Goal: Find specific page/section: Find specific page/section

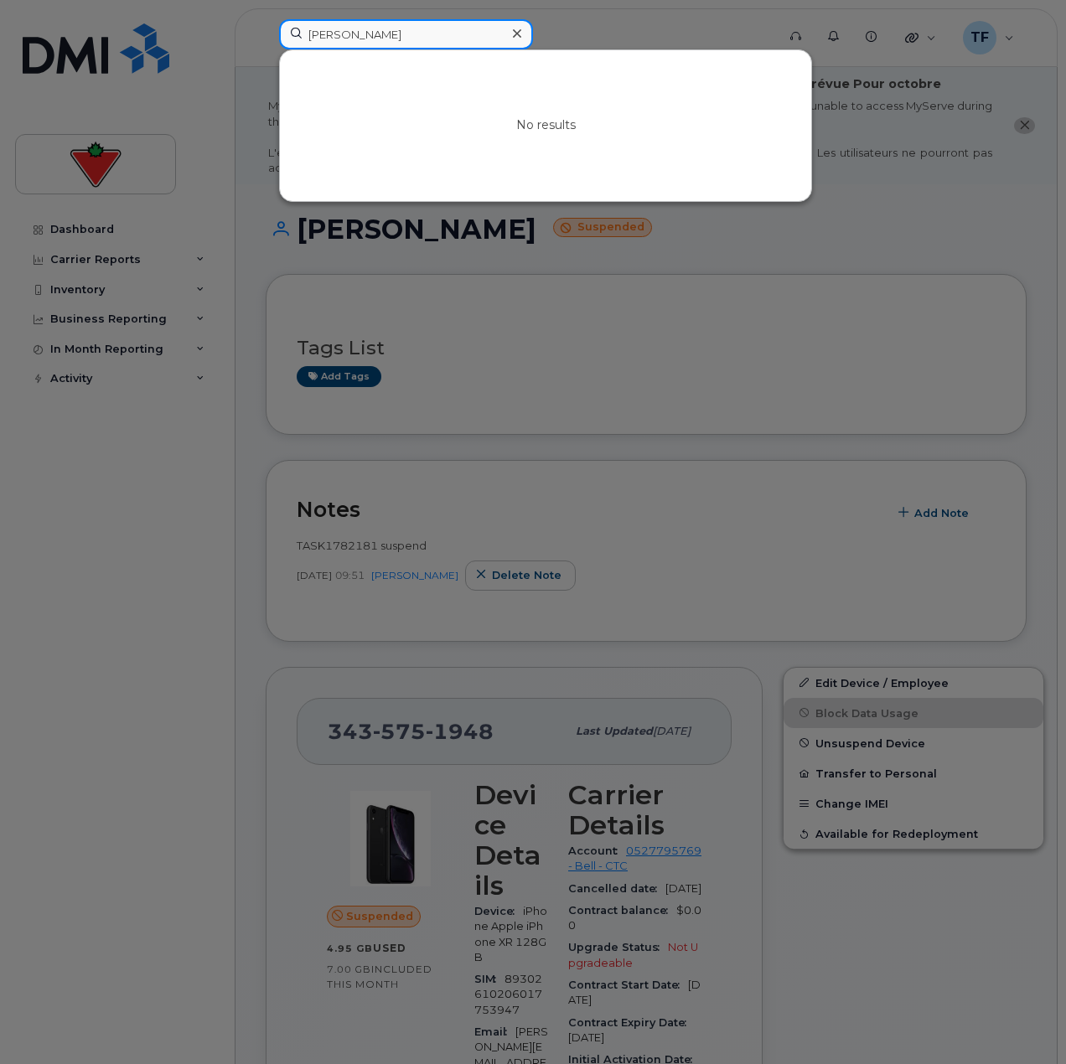
click at [408, 44] on input "[PERSON_NAME]" at bounding box center [406, 34] width 254 height 30
paste input "[PERSON_NAME]"
click at [373, 49] on div "No results" at bounding box center [545, 125] width 533 height 153
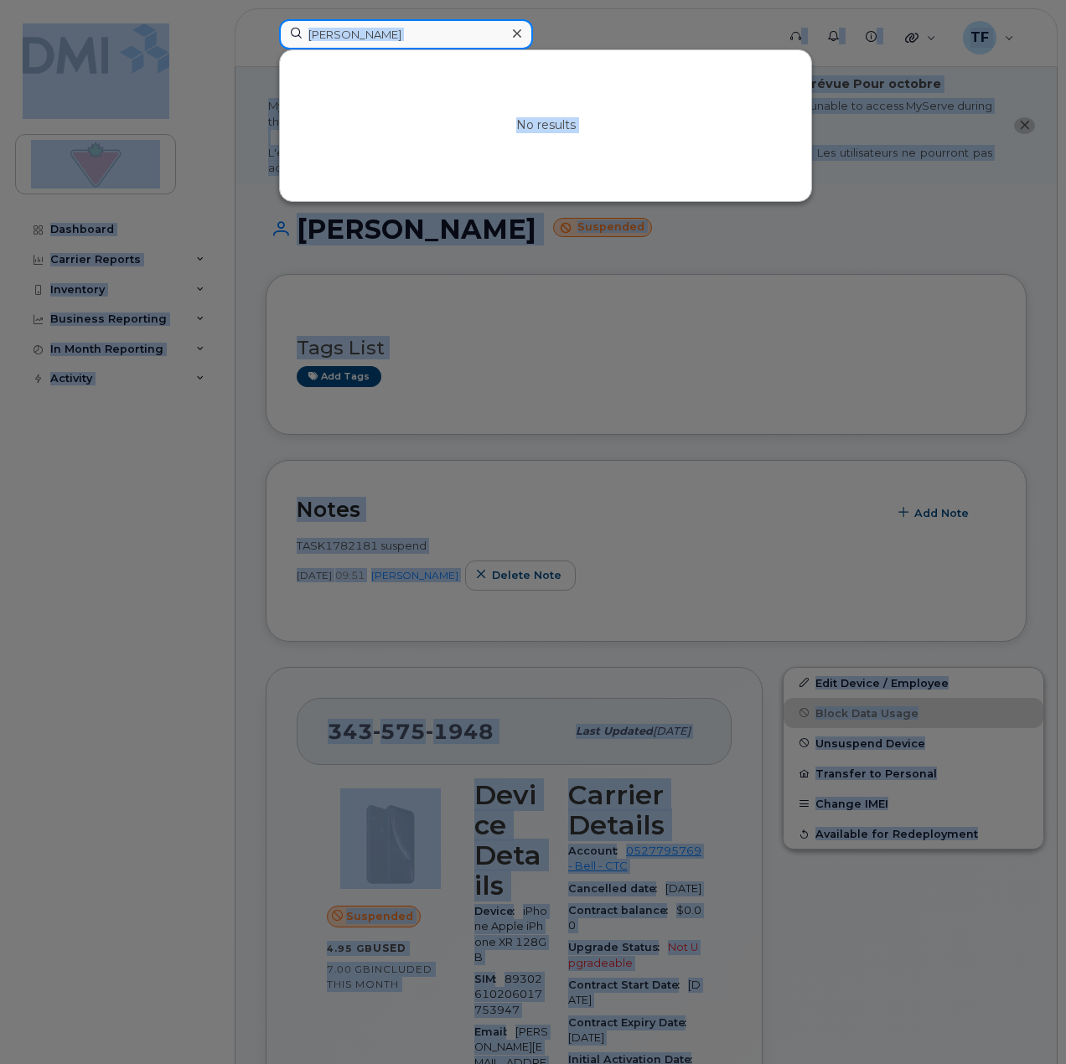
click at [391, 39] on input "[PERSON_NAME]" at bounding box center [406, 34] width 254 height 30
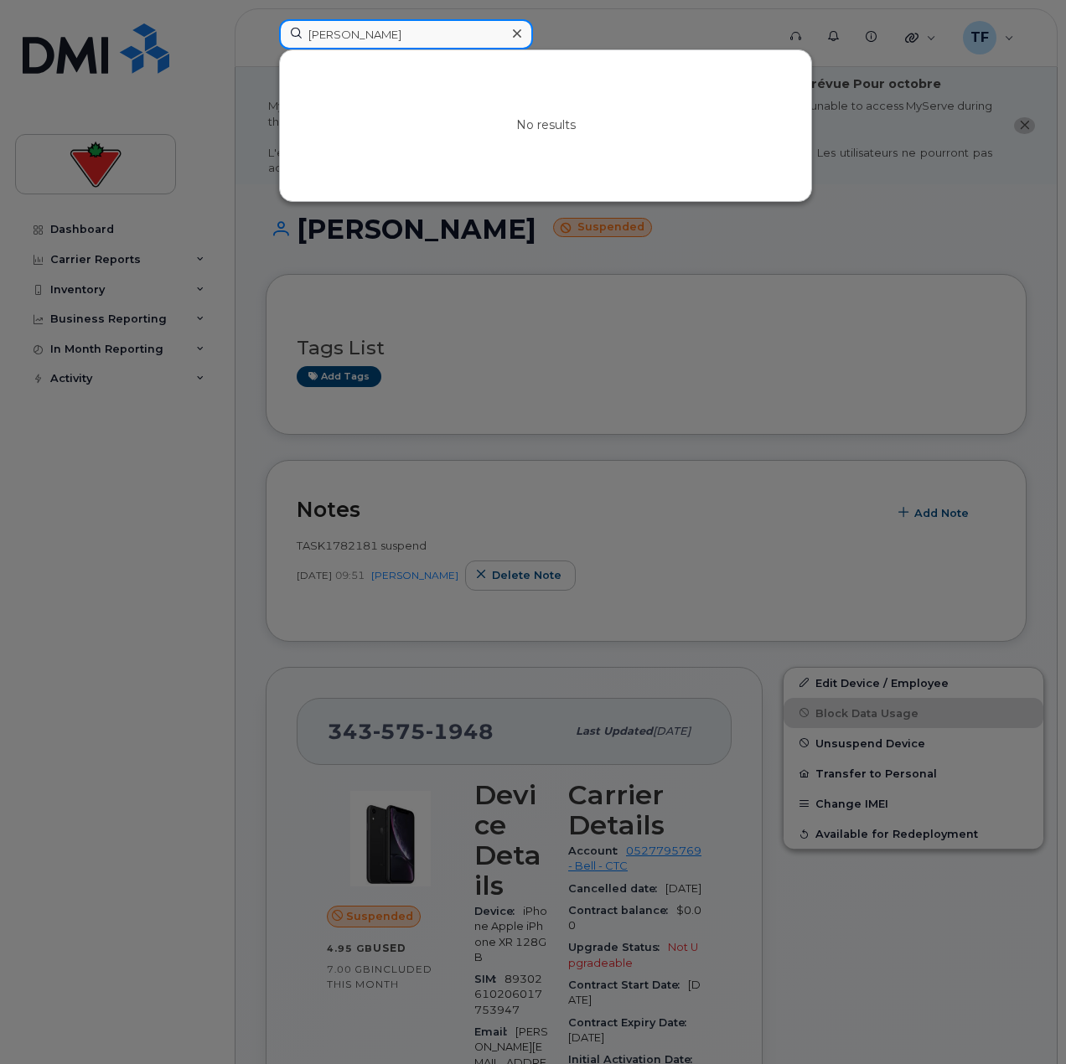
paste input "[PERSON_NAME]"
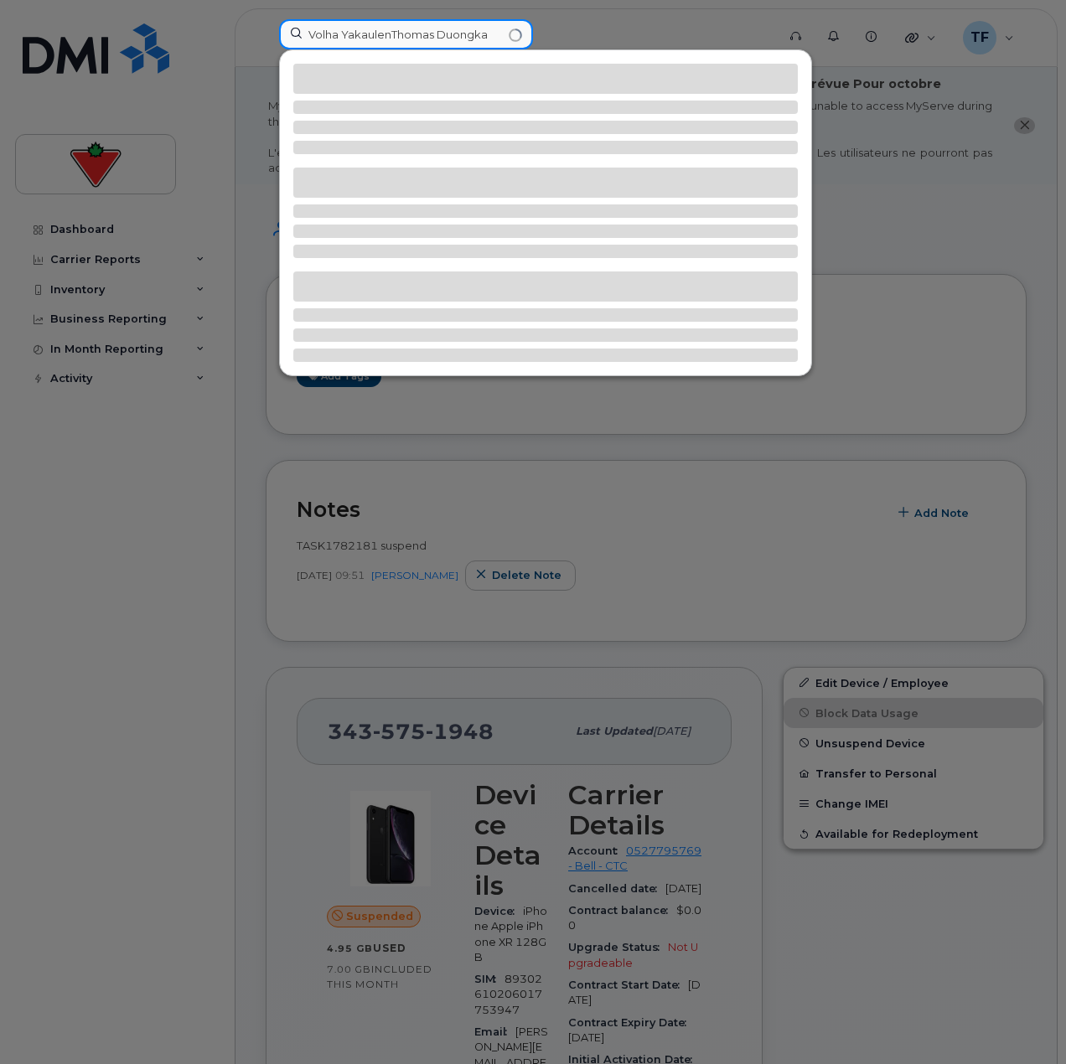
paste input "[PERSON_NAME]"
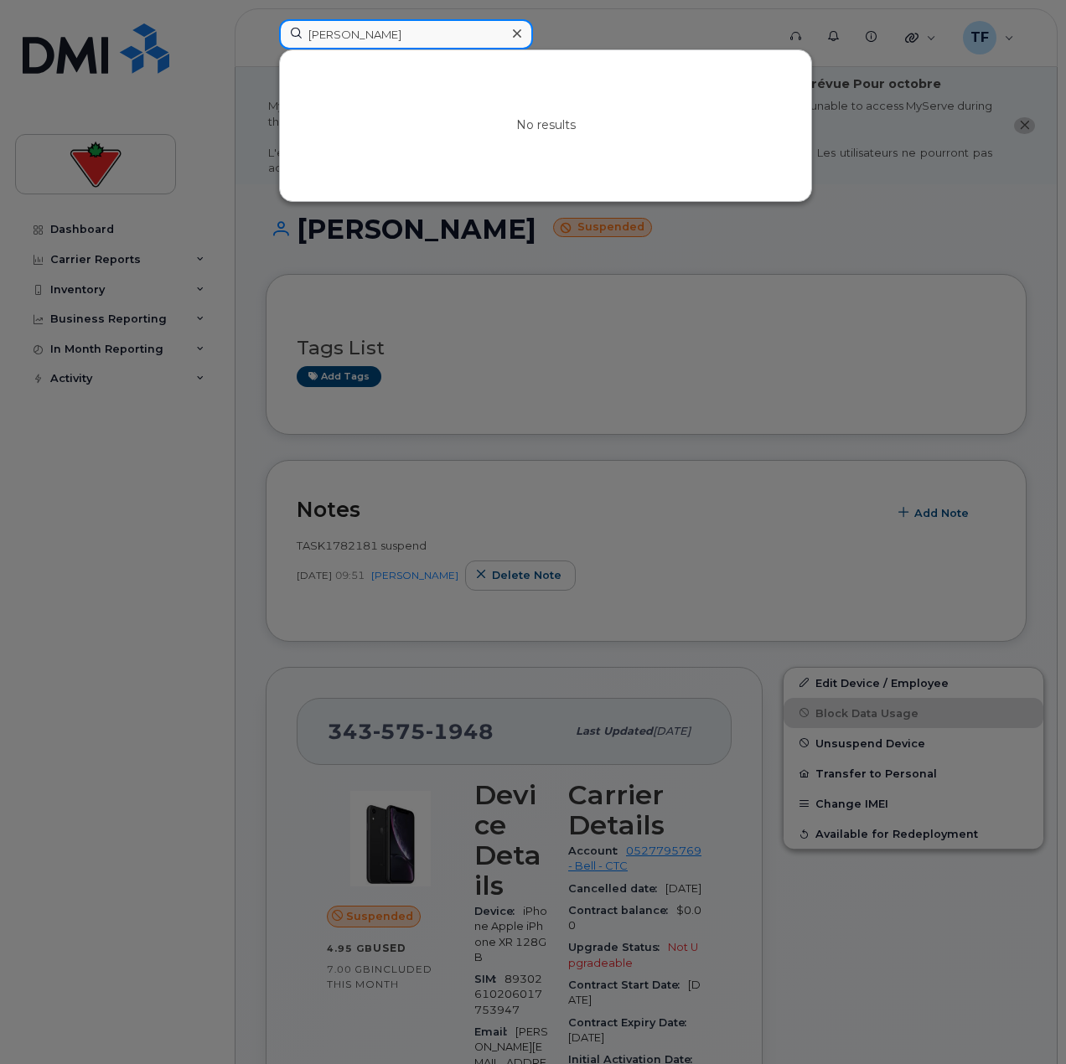
click at [439, 33] on input "[PERSON_NAME]" at bounding box center [406, 34] width 254 height 30
paste input "[PERSON_NAME]"
click at [374, 40] on input "[PERSON_NAME]" at bounding box center [406, 34] width 254 height 30
paste input "[PERSON_NAME]"
click at [427, 33] on input "[PERSON_NAME]" at bounding box center [406, 34] width 254 height 30
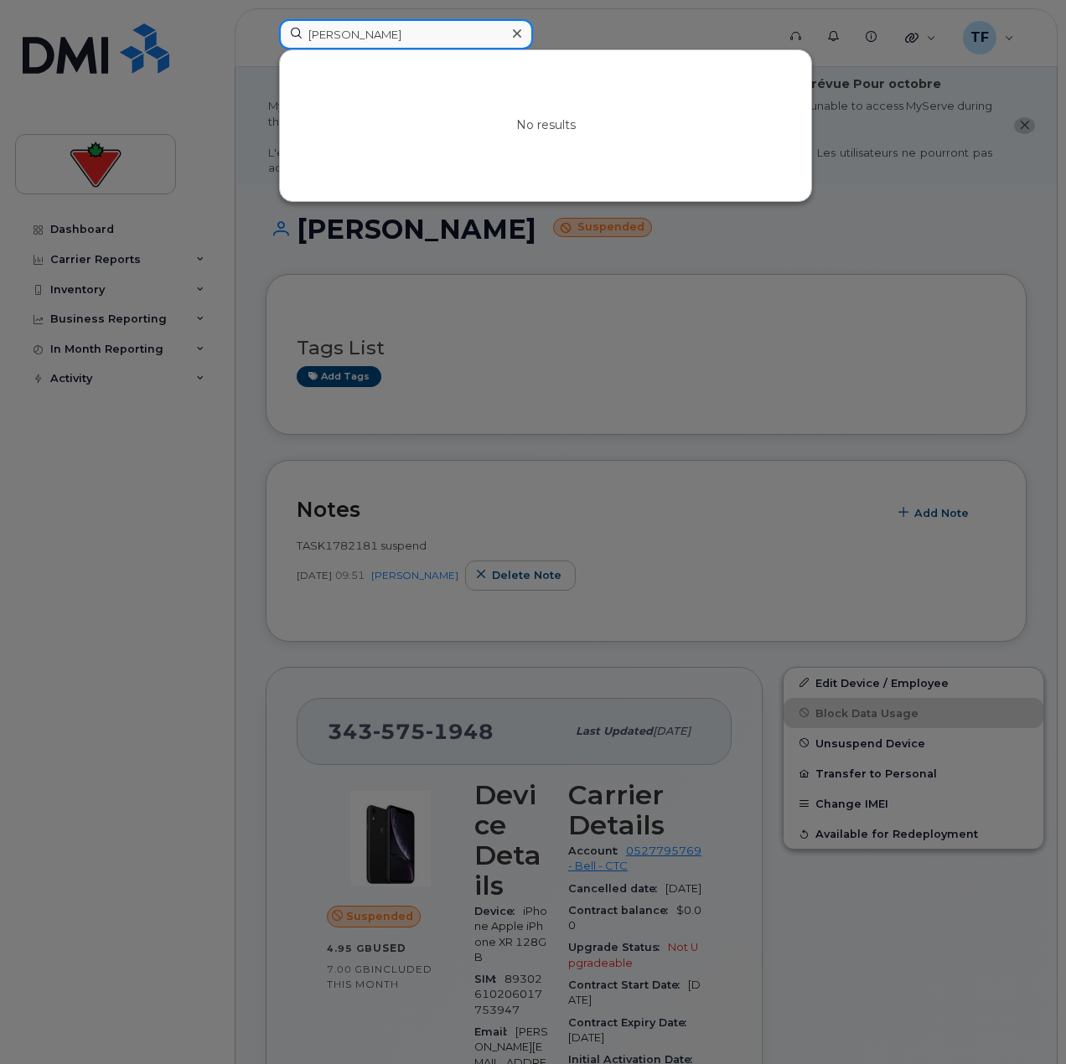
paste input "[PERSON_NAME]"
click at [385, 27] on input "[PERSON_NAME]" at bounding box center [406, 34] width 254 height 30
paste input "[PERSON_NAME]"
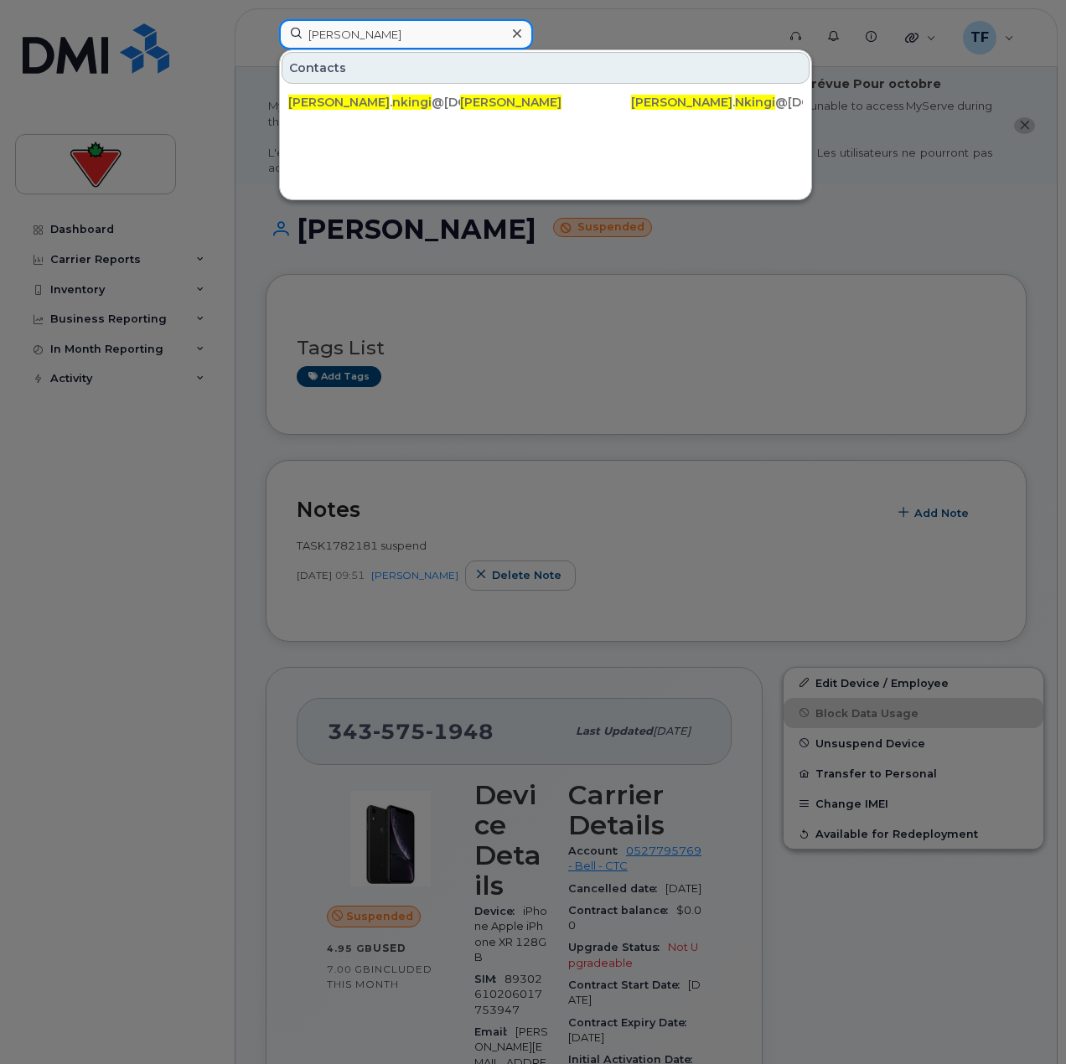
type input "[PERSON_NAME]"
click at [412, 36] on input "[PERSON_NAME]" at bounding box center [406, 34] width 254 height 30
